Goal: Find specific page/section: Find specific page/section

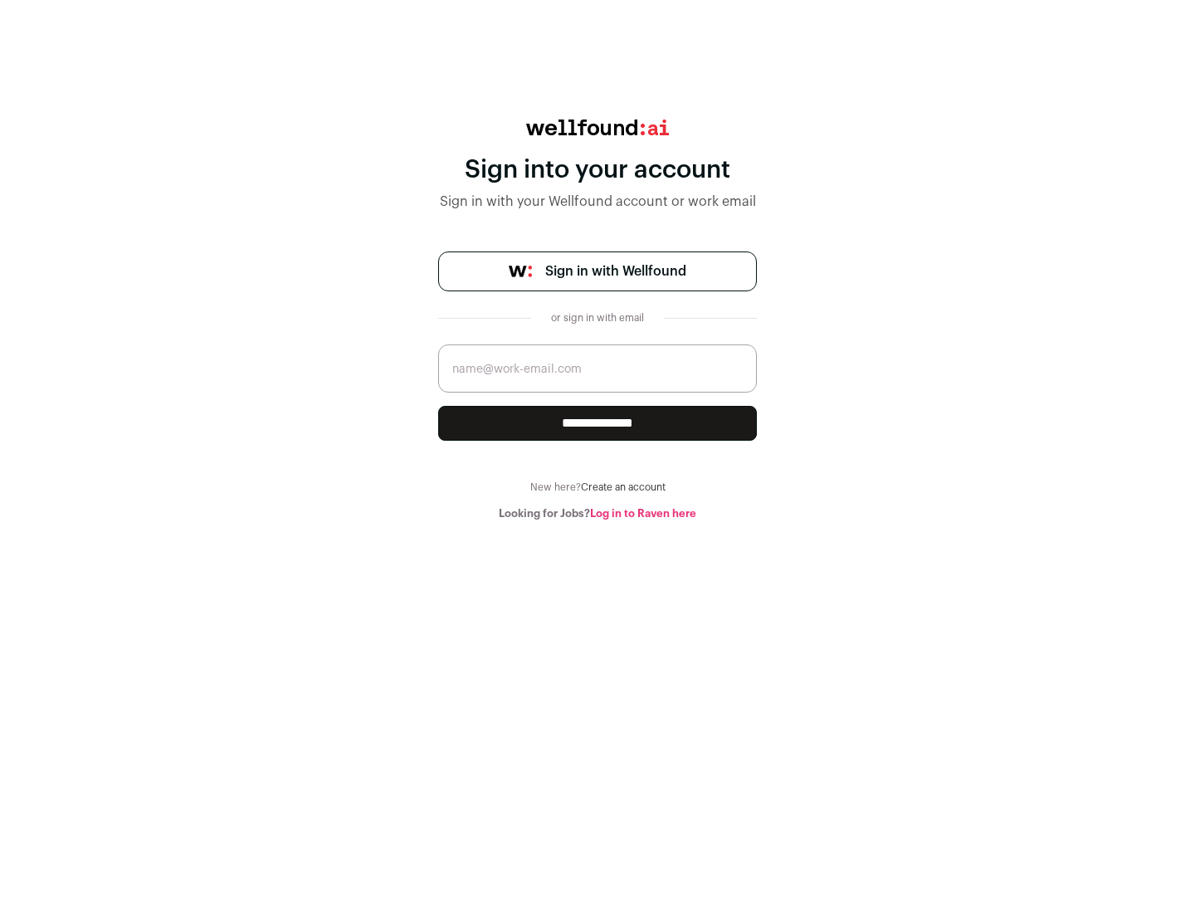
click at [615, 271] on span "Sign in with Wellfound" at bounding box center [615, 271] width 141 height 20
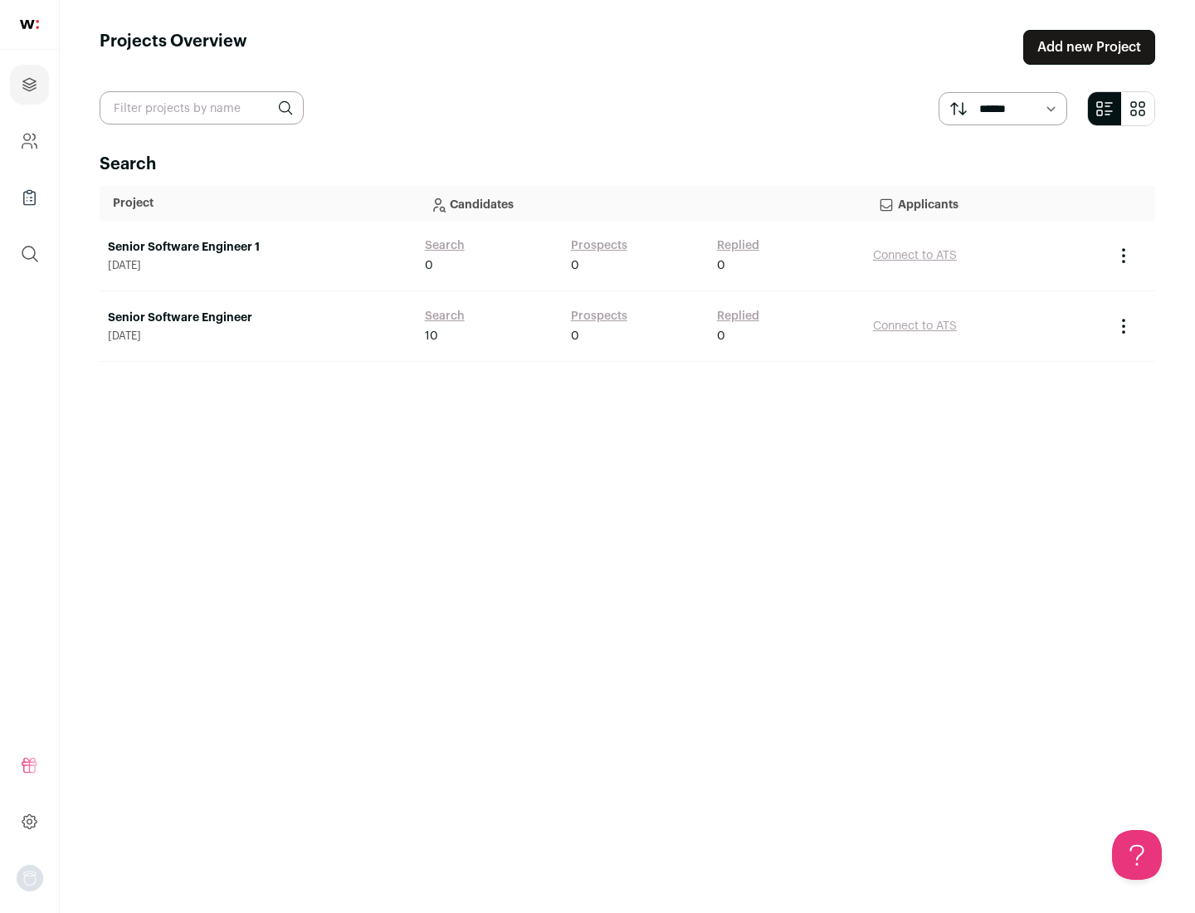
click at [257, 318] on link "Senior Software Engineer" at bounding box center [258, 317] width 300 height 17
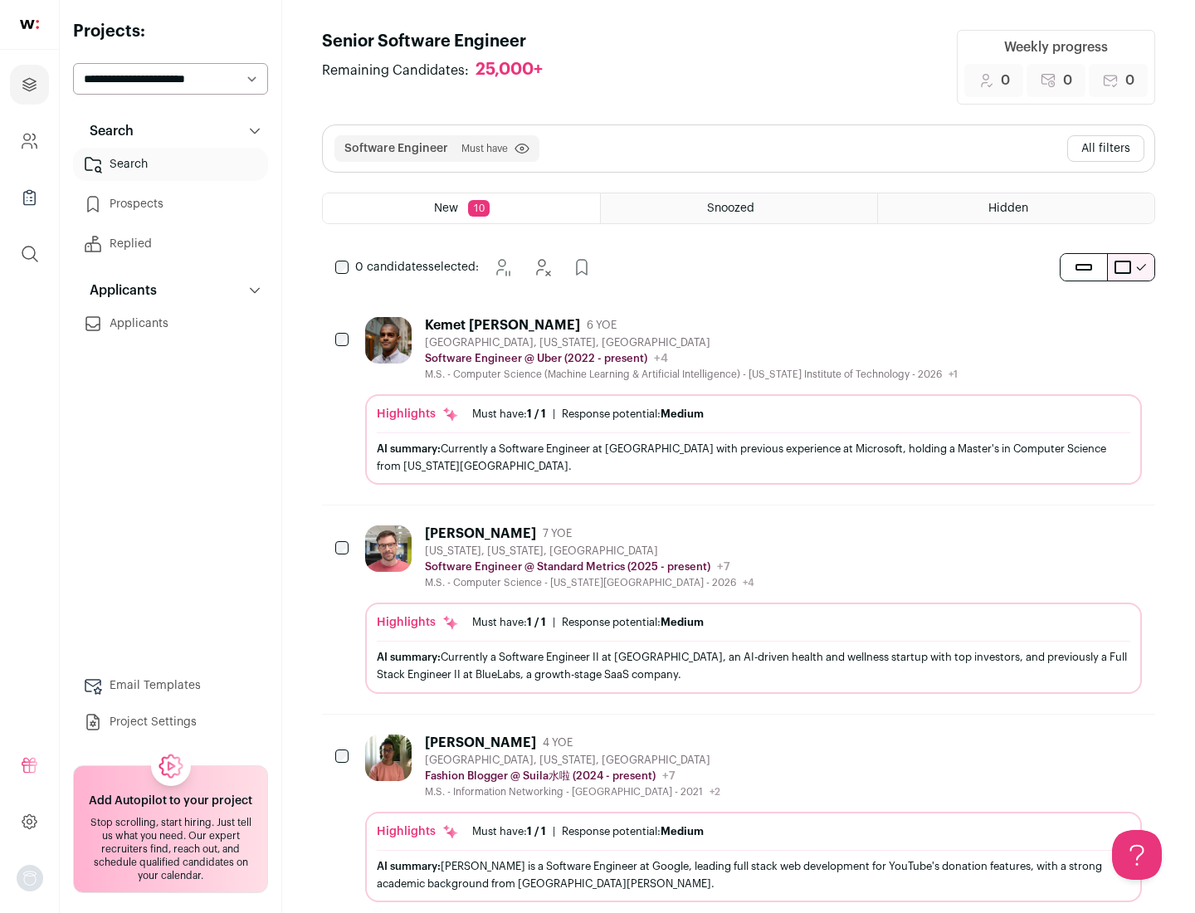
click at [738, 401] on div "Highlights Must have: 1 / 1 How many must haves have been fulfilled? | Response…" at bounding box center [753, 439] width 777 height 90
